Goal: Browse casually: Explore the website without a specific task or goal

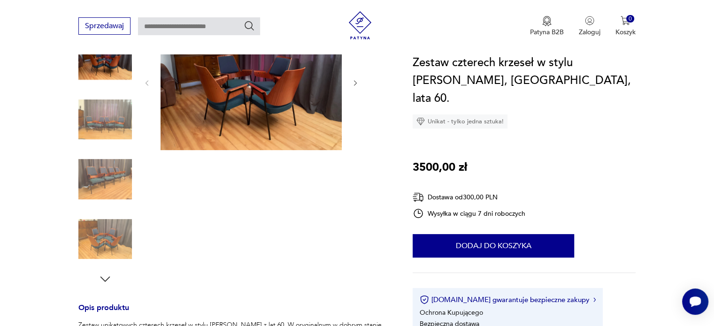
scroll to position [47, 0]
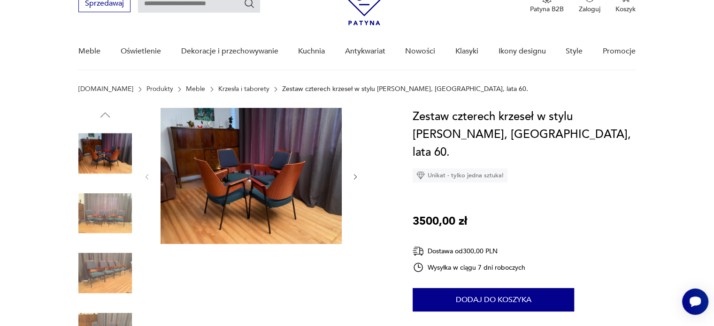
click at [115, 217] on img at bounding box center [104, 213] width 53 height 53
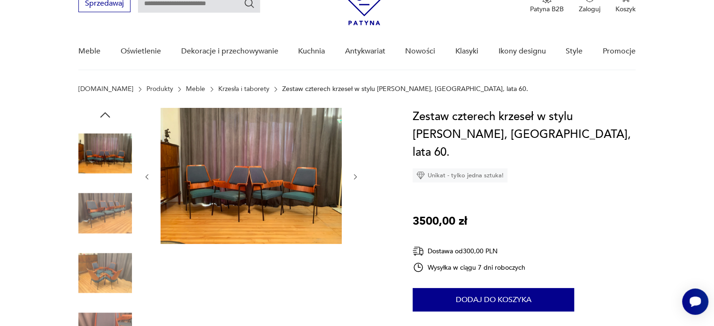
click at [114, 220] on img at bounding box center [104, 213] width 53 height 53
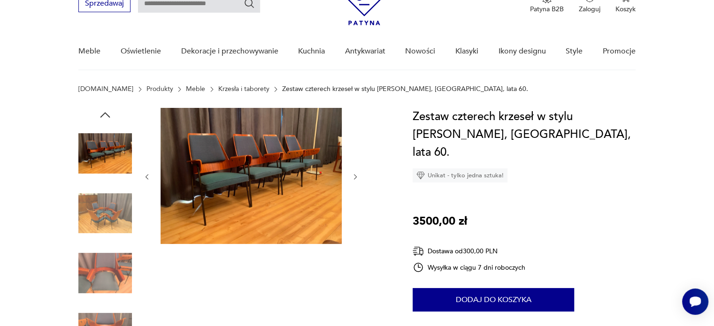
click at [106, 220] on img at bounding box center [104, 213] width 53 height 53
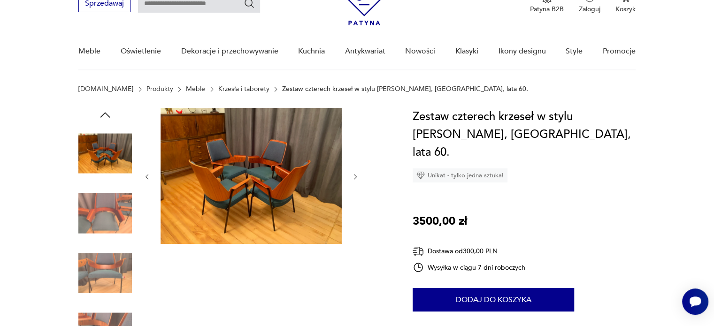
click at [112, 223] on img at bounding box center [104, 213] width 53 height 53
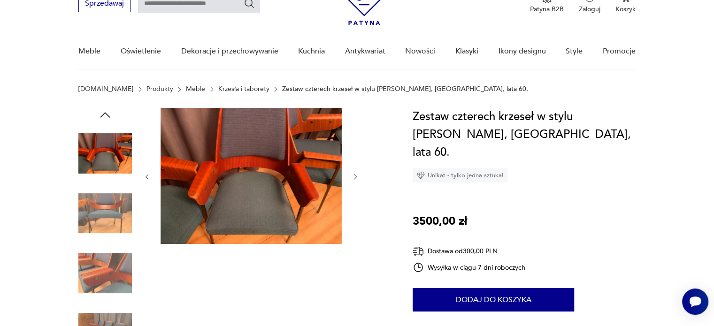
click at [114, 251] on img at bounding box center [104, 272] width 53 height 53
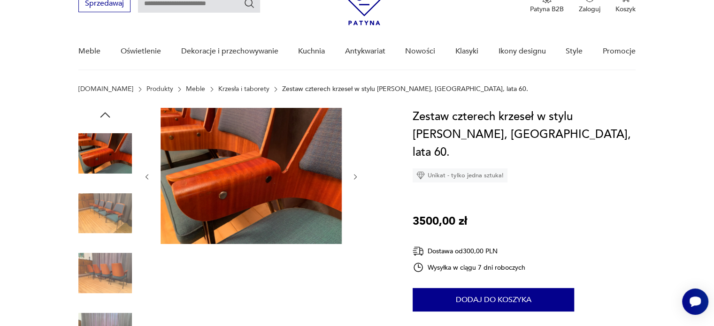
click at [106, 220] on img at bounding box center [104, 213] width 53 height 53
